Goal: Check status: Check status

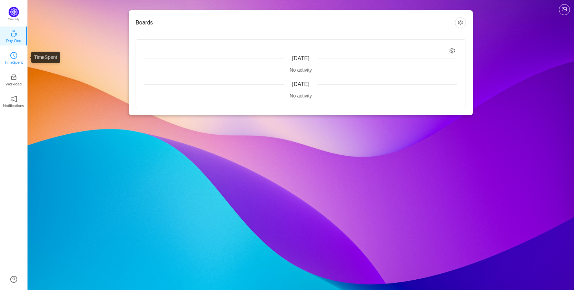
click at [13, 61] on p "TimeSpent" at bounding box center [13, 62] width 19 height 6
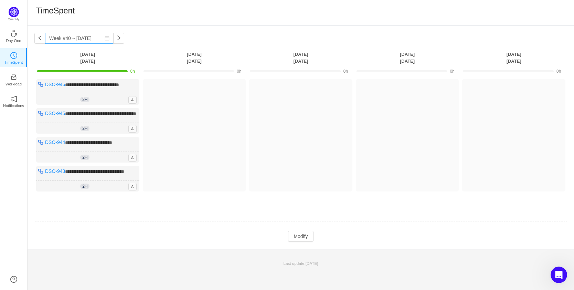
click at [105, 37] on icon "icon: calendar" at bounding box center [107, 38] width 4 height 4
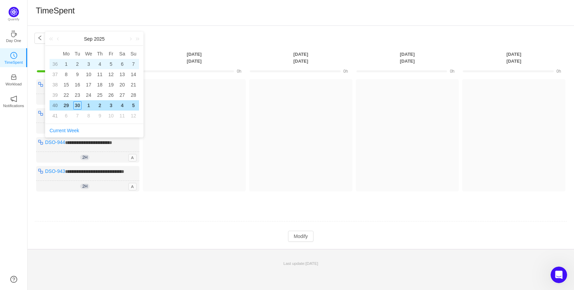
click at [69, 65] on div "1" at bounding box center [66, 64] width 8 height 8
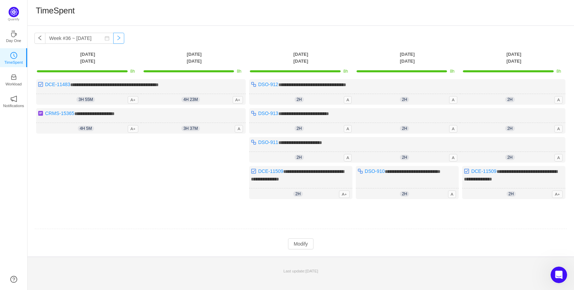
click at [114, 41] on button "button" at bounding box center [118, 38] width 11 height 11
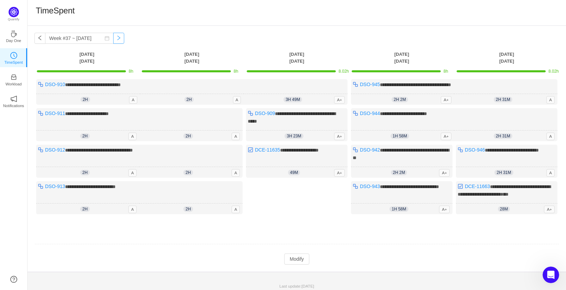
click at [113, 39] on button "button" at bounding box center [118, 38] width 11 height 11
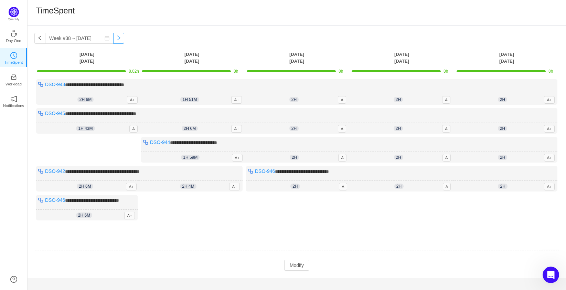
click at [113, 39] on button "button" at bounding box center [118, 38] width 11 height 11
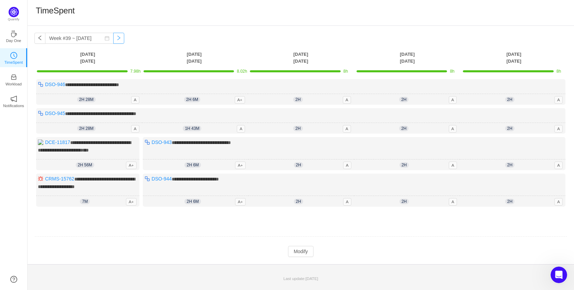
click at [113, 39] on button "button" at bounding box center [118, 38] width 11 height 11
type input "Week #40 ~ [DATE]"
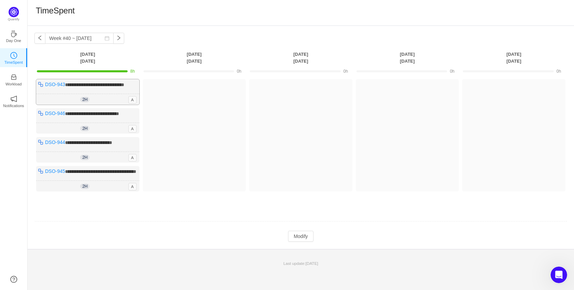
click at [84, 102] on span "2h" at bounding box center [84, 100] width 9 height 6
click at [133, 104] on span "A" at bounding box center [132, 100] width 8 height 8
click at [132, 133] on span "A" at bounding box center [132, 129] width 8 height 8
click at [17, 81] on p "Workload" at bounding box center [14, 84] width 16 height 6
